Goal: Transaction & Acquisition: Purchase product/service

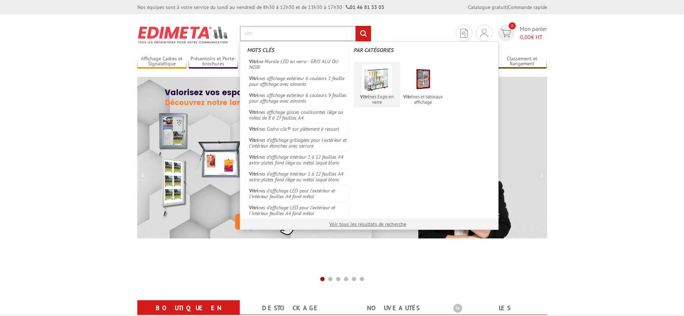
type input "vitri"
click at [364, 92] on img at bounding box center [377, 79] width 30 height 30
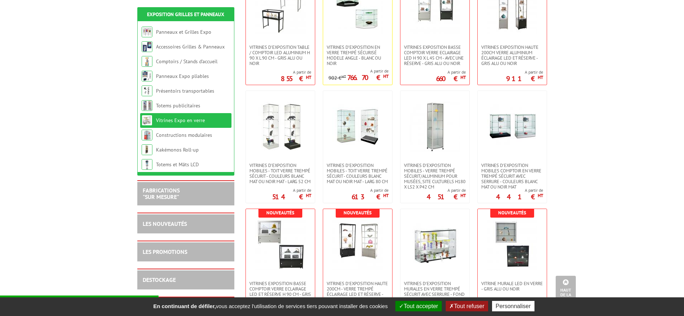
scroll to position [180, 0]
click at [368, 123] on img at bounding box center [357, 127] width 50 height 50
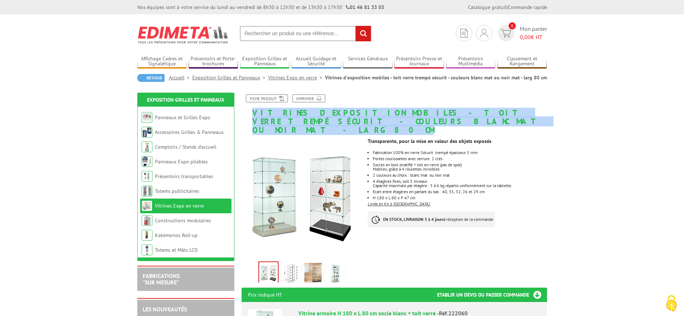
drag, startPoint x: 253, startPoint y: 114, endPoint x: 543, endPoint y: 123, distance: 290.5
click at [543, 123] on h1 "Vitrines d'exposition mobiles - toit verre trempé sécurit - couleurs blanc mat …" at bounding box center [394, 115] width 316 height 40
copy h1 "Vitrines d'exposition mobiles - toit verre trempé sécurit - couleurs blanc mat …"
